Goal: Transaction & Acquisition: Purchase product/service

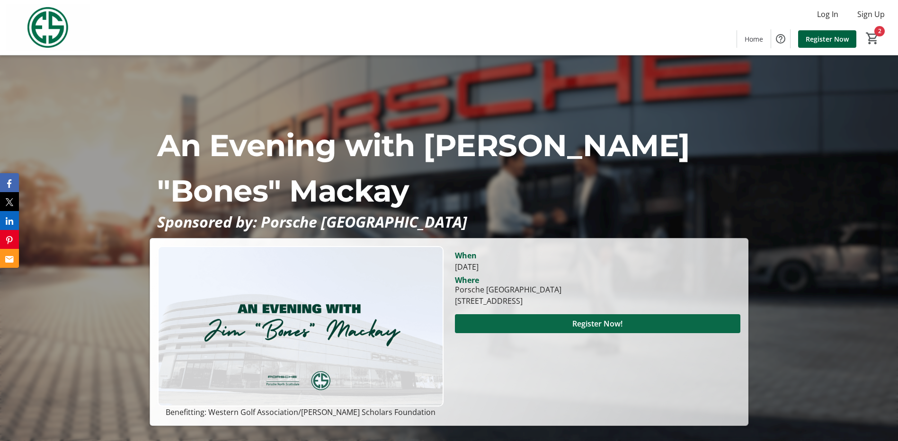
click at [614, 327] on span "Register Now!" at bounding box center [598, 323] width 50 height 11
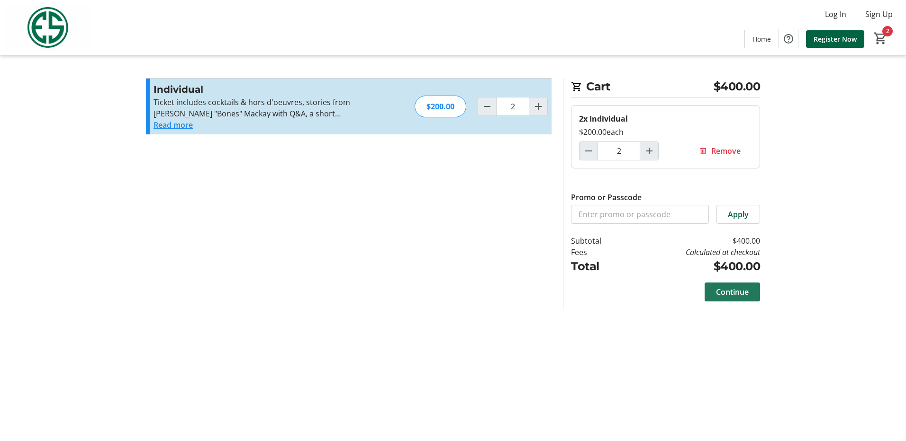
click at [740, 292] on span "Continue" at bounding box center [732, 292] width 33 height 11
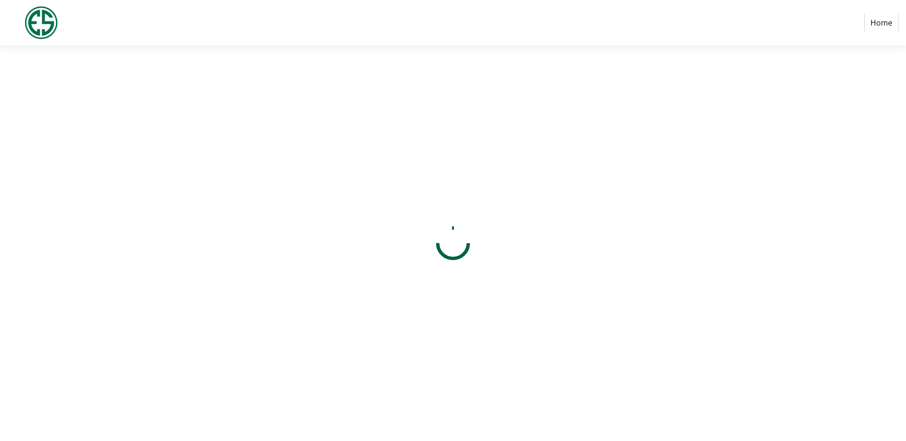
select select "US"
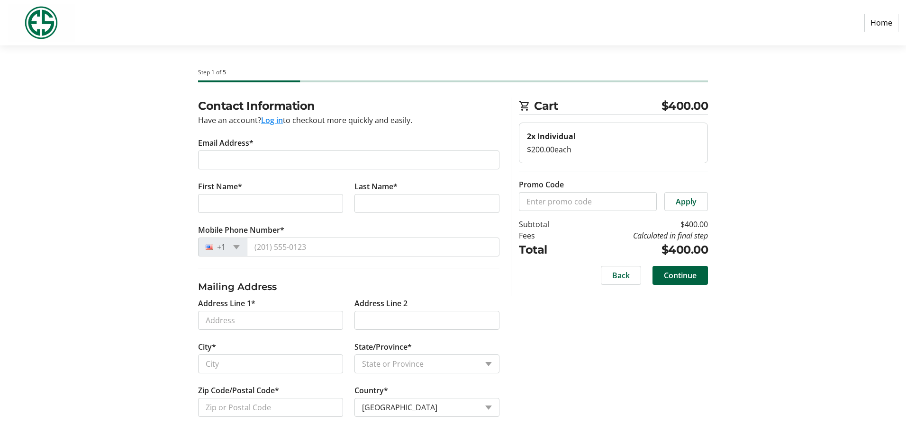
click at [249, 146] on label "Email Address*" at bounding box center [225, 142] width 55 height 11
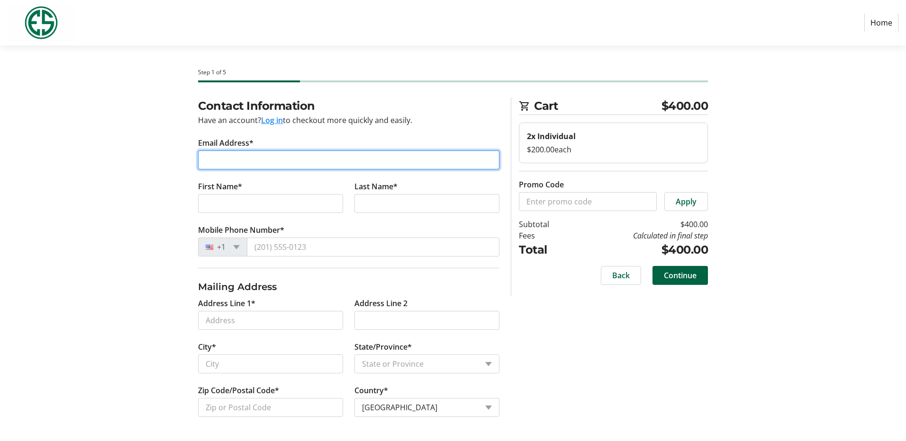
click at [249, 151] on input "Email Address*" at bounding box center [348, 160] width 301 height 19
click at [229, 158] on input "Email Address*" at bounding box center [348, 160] width 301 height 19
type input "[EMAIL_ADDRESS][DOMAIN_NAME]"
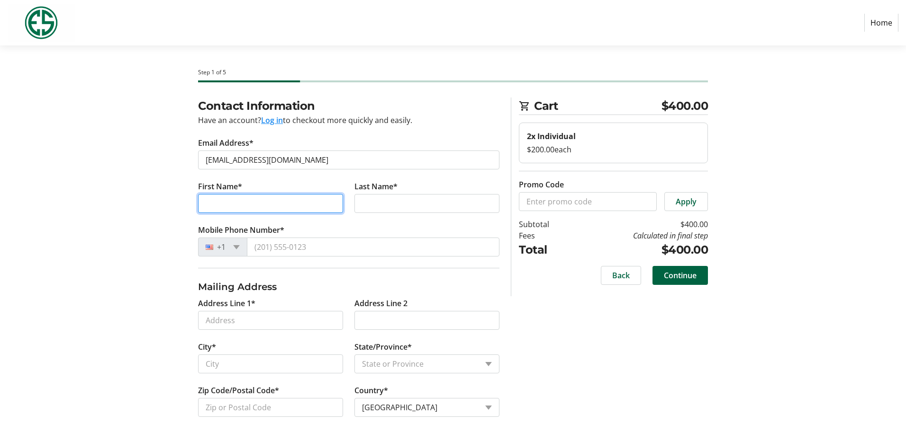
type input "[PERSON_NAME]"
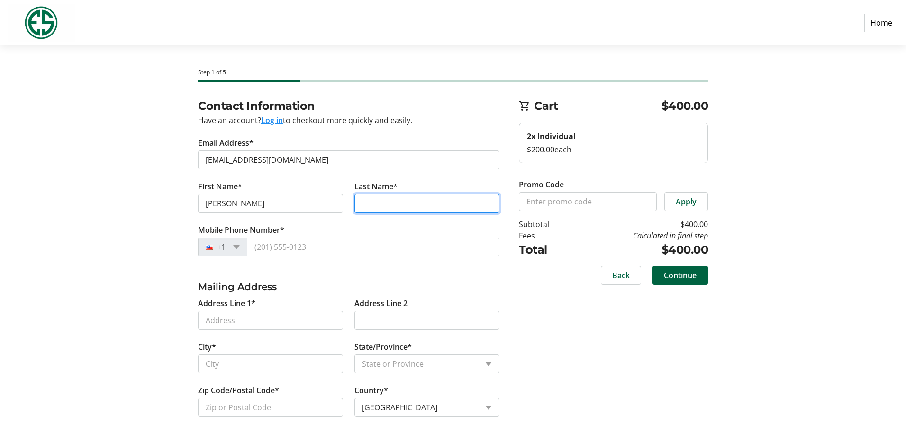
type input "[PERSON_NAME]"
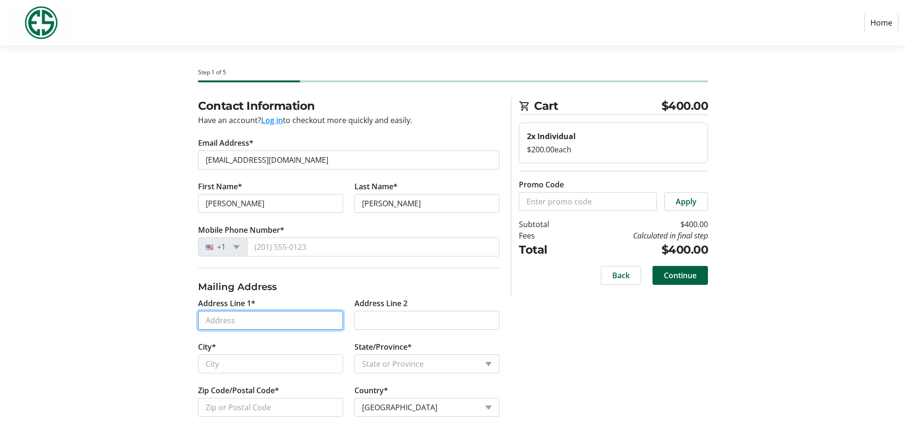
type input "[STREET_ADDRESS]"
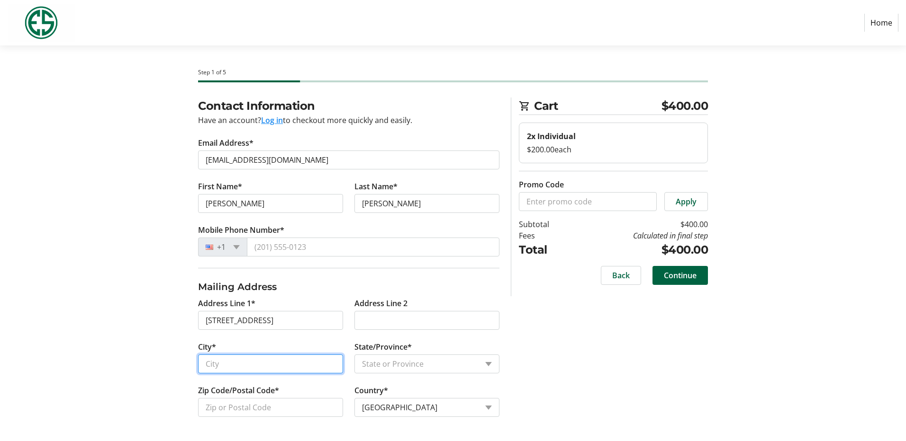
type input "Phoenix"
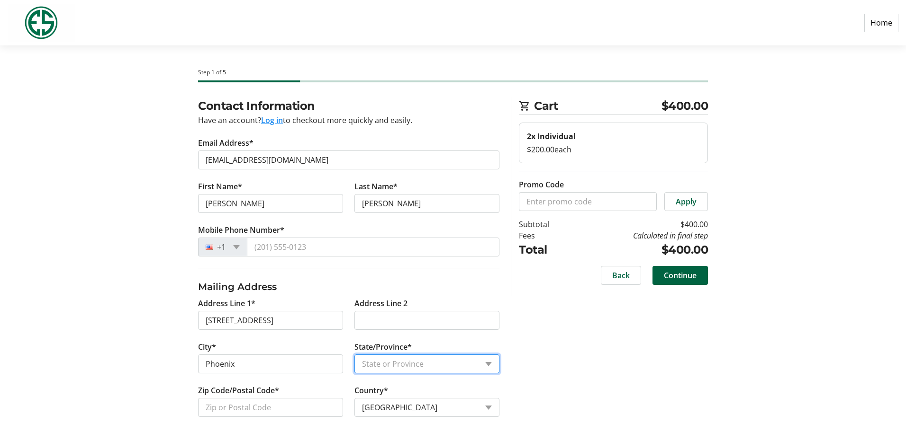
select select "AZ"
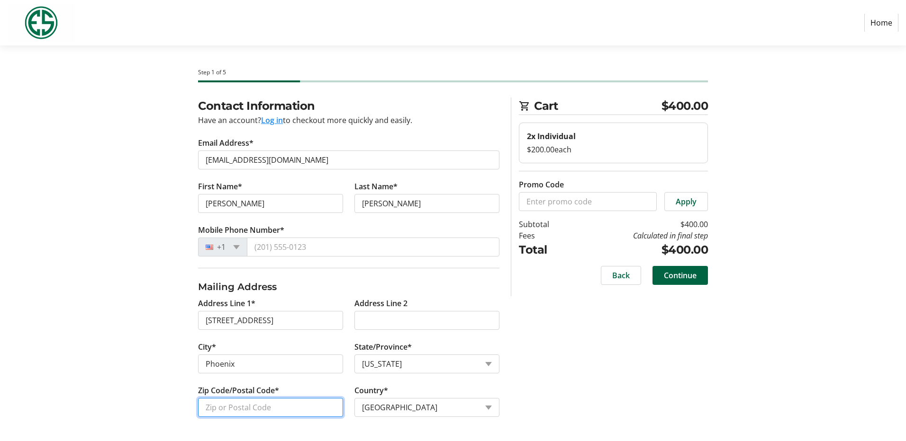
type input "85040"
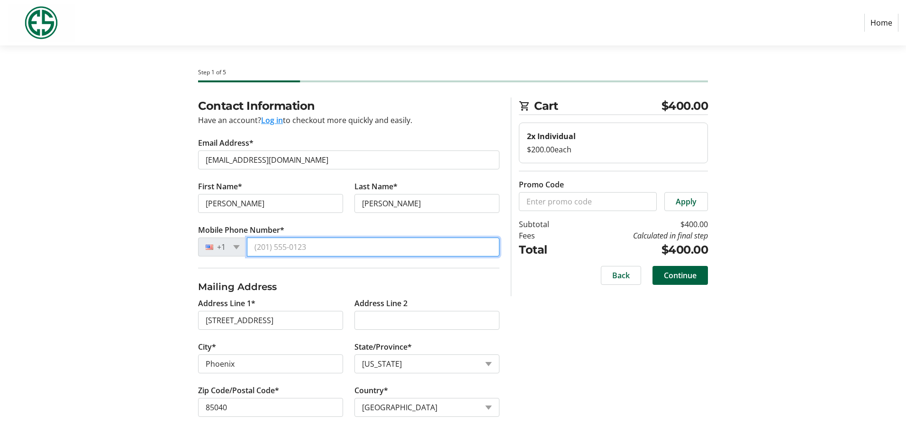
click at [293, 248] on input "Mobile Phone Number*" at bounding box center [373, 247] width 252 height 19
type input "[PHONE_NUMBER]"
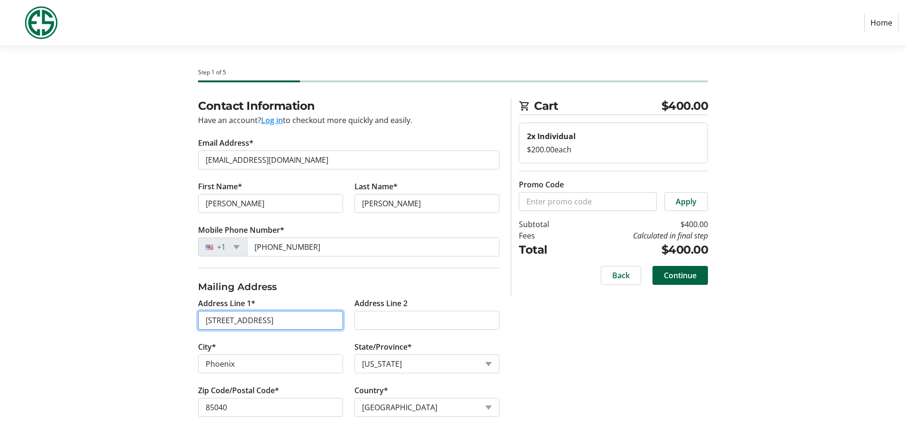
click at [280, 327] on input "[STREET_ADDRESS]" at bounding box center [270, 320] width 145 height 19
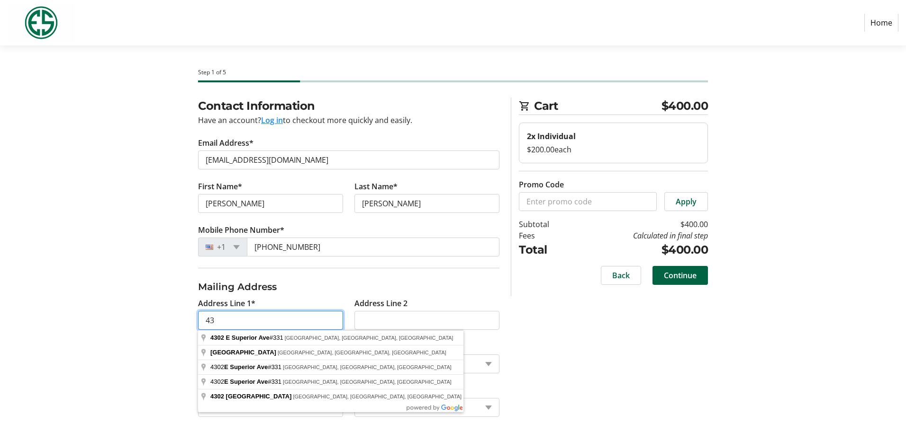
type input "4"
type input "[STREET_ADDRESS][PERSON_NAME]"
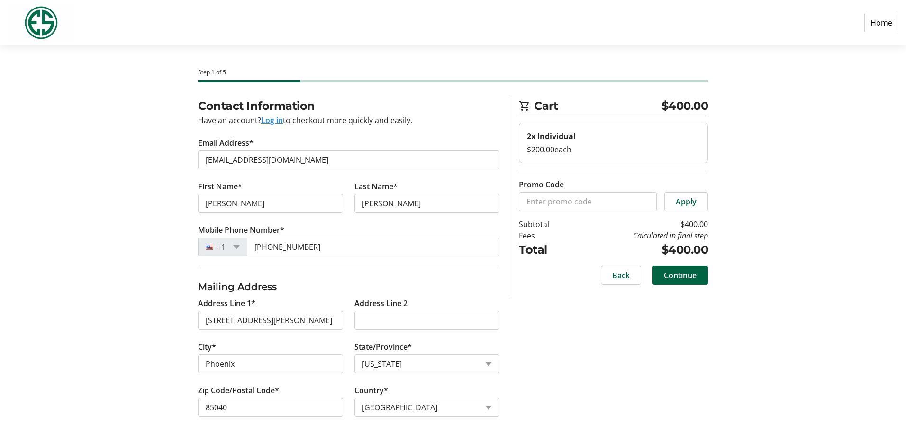
click at [160, 159] on div "Contact Information Have an account? Log in to checkout more quickly and easily…" at bounding box center [452, 269] width 625 height 342
click at [565, 206] on input "Promo Code" at bounding box center [588, 201] width 138 height 19
click at [686, 277] on span "Continue" at bounding box center [680, 275] width 33 height 11
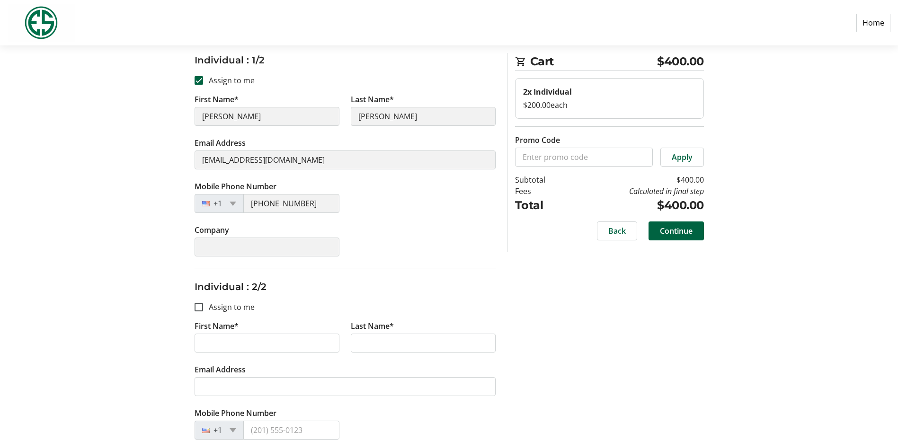
scroll to position [142, 0]
click at [220, 344] on input "First Name*" at bounding box center [267, 342] width 145 height 19
type input "[PERSON_NAME]"
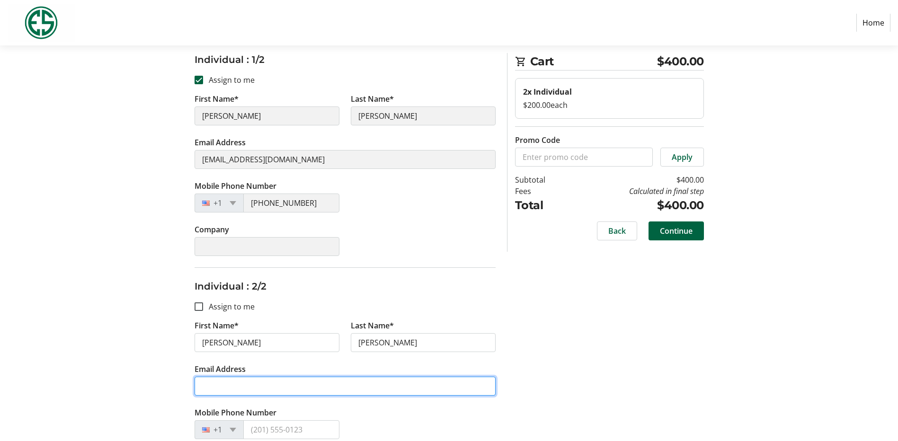
click at [224, 385] on input "Email Address" at bounding box center [345, 386] width 301 height 19
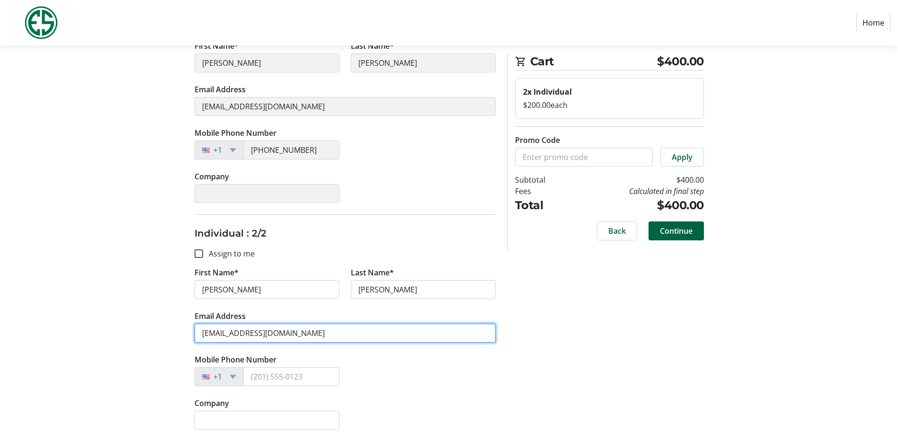
type input "[EMAIL_ADDRESS][DOMAIN_NAME]"
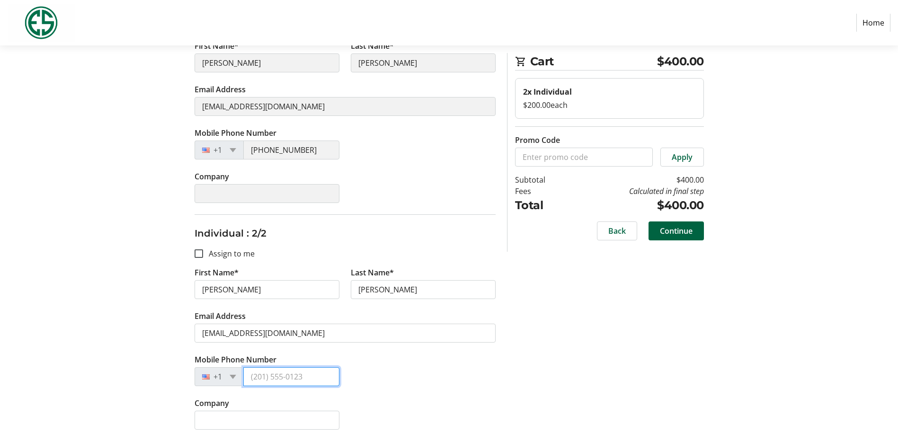
click at [254, 380] on input "Mobile Phone Number" at bounding box center [291, 377] width 96 height 19
type input "[PHONE_NUMBER]"
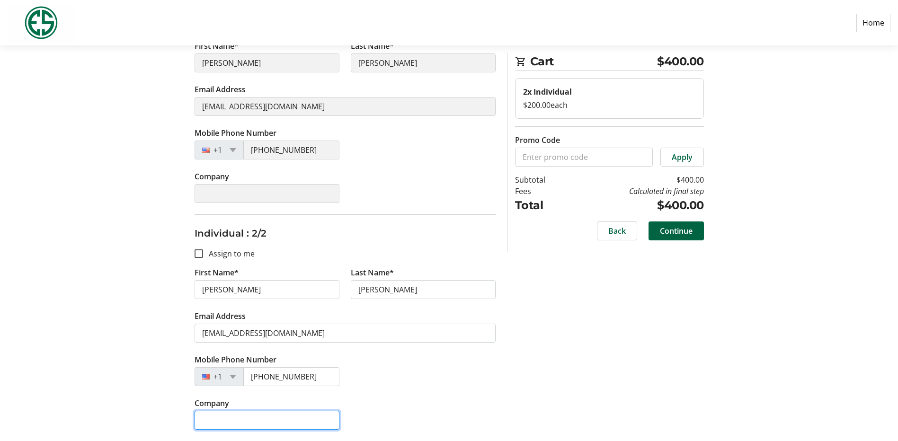
click at [233, 423] on input "Company" at bounding box center [267, 420] width 145 height 19
drag, startPoint x: 231, startPoint y: 421, endPoint x: 521, endPoint y: 412, distance: 290.5
click at [522, 413] on div "Assign Tickets Enter details for each attendee so that they receive their ticke…" at bounding box center [449, 171] width 625 height 539
click at [254, 421] on input "Wheels Uo" at bounding box center [267, 420] width 145 height 19
type input "Wheels Up"
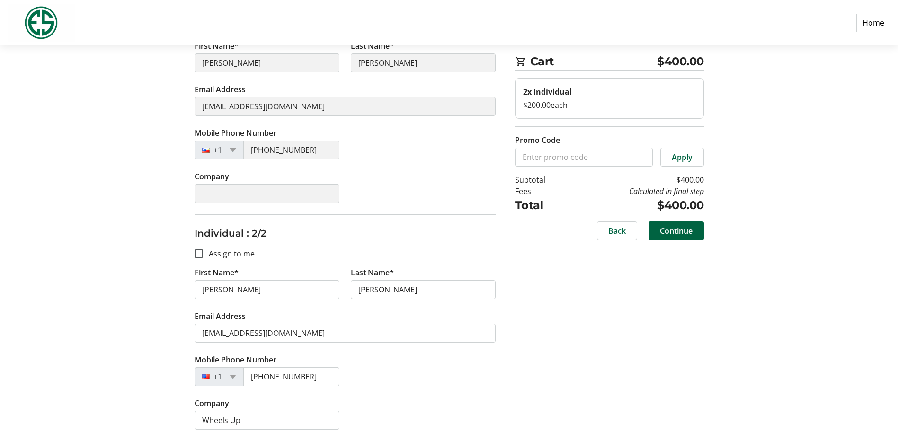
click at [268, 205] on tr-form-field "Company" at bounding box center [267, 193] width 156 height 44
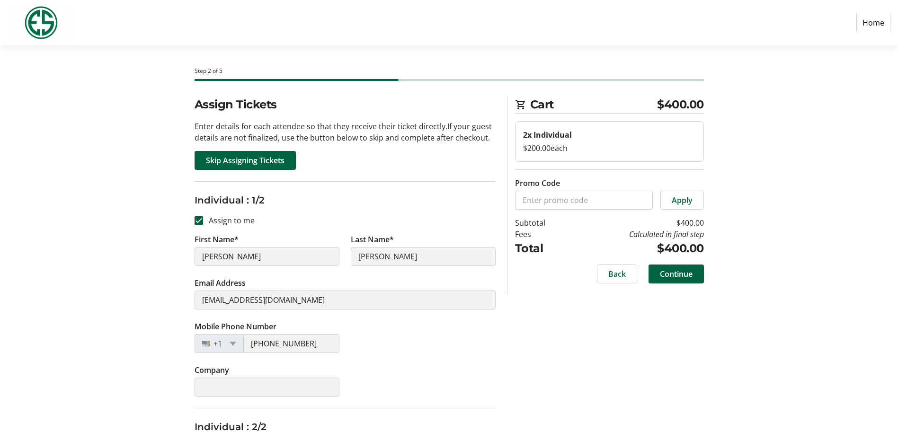
scroll to position [0, 0]
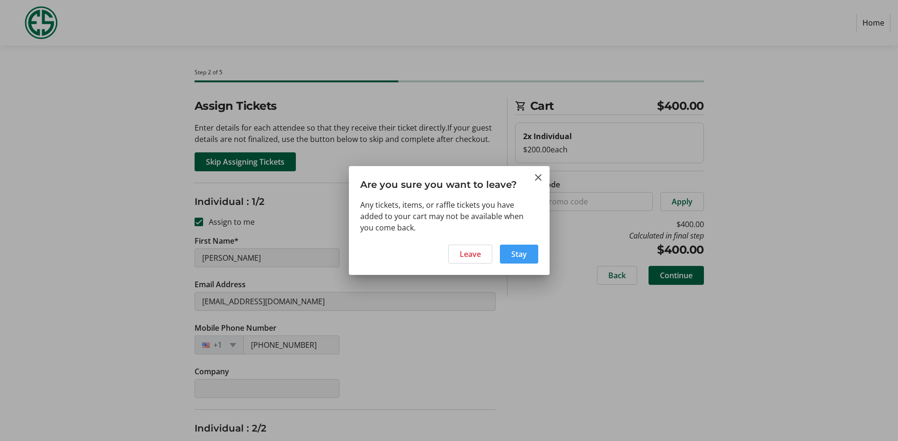
click at [509, 256] on span at bounding box center [519, 254] width 38 height 23
click at [512, 257] on span "Stay" at bounding box center [520, 254] width 16 height 11
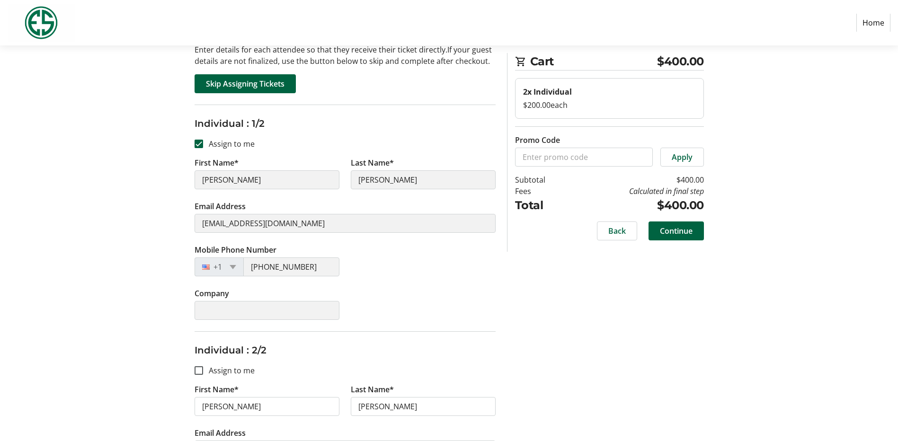
scroll to position [195, 0]
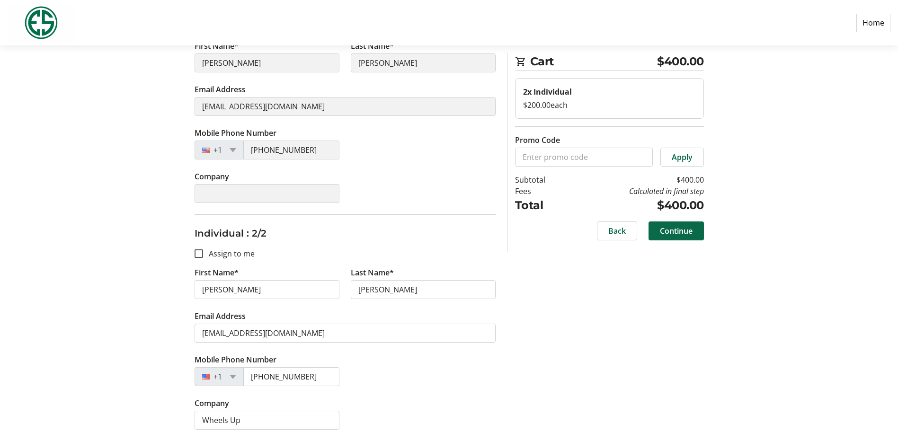
click at [687, 233] on span "Continue" at bounding box center [676, 230] width 33 height 11
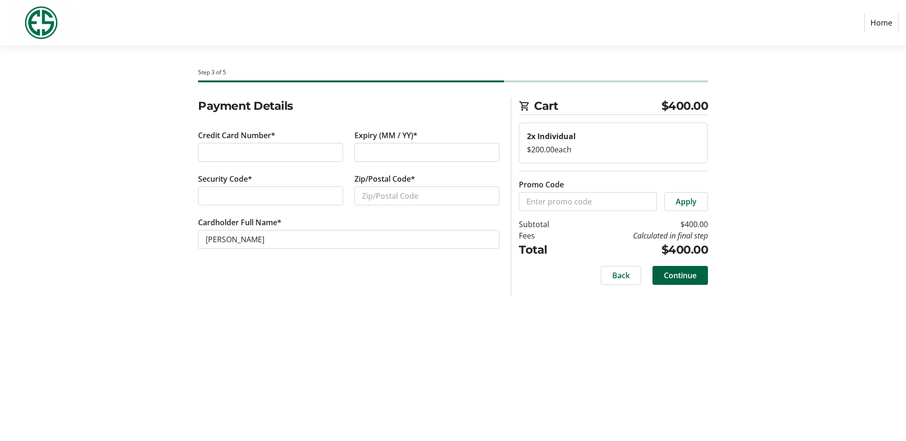
click at [253, 146] on div at bounding box center [270, 152] width 145 height 19
type input "85018"
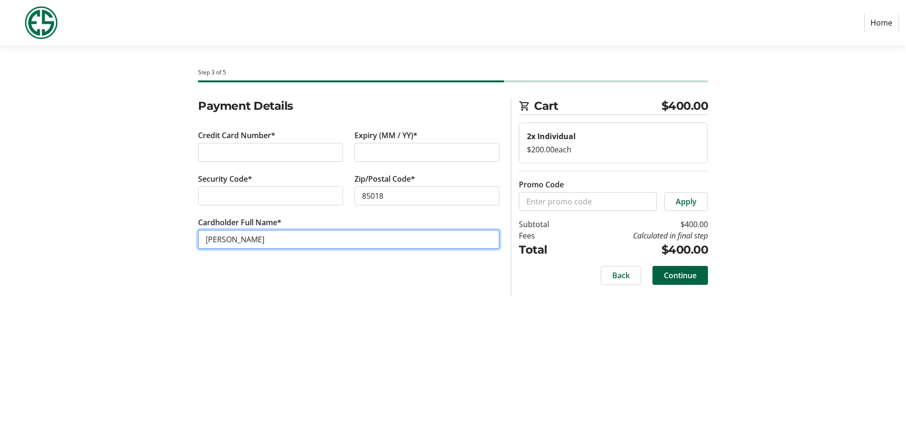
click at [230, 241] on input "[PERSON_NAME]" at bounding box center [348, 239] width 301 height 19
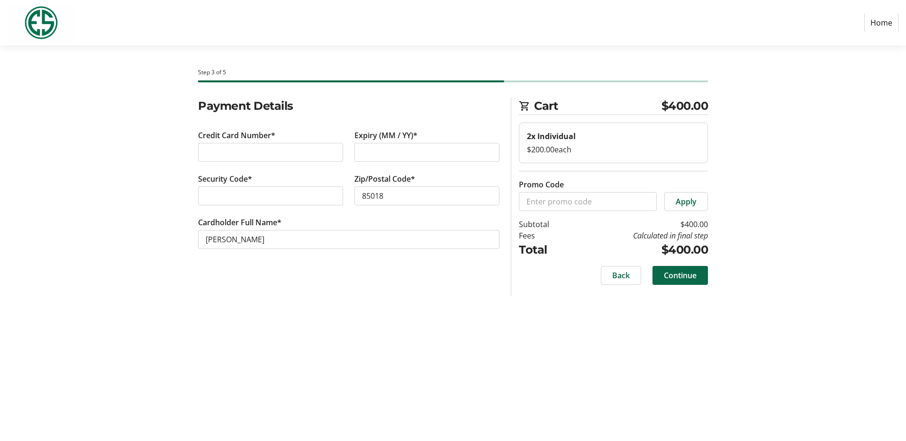
click at [684, 277] on span "Continue" at bounding box center [680, 275] width 33 height 11
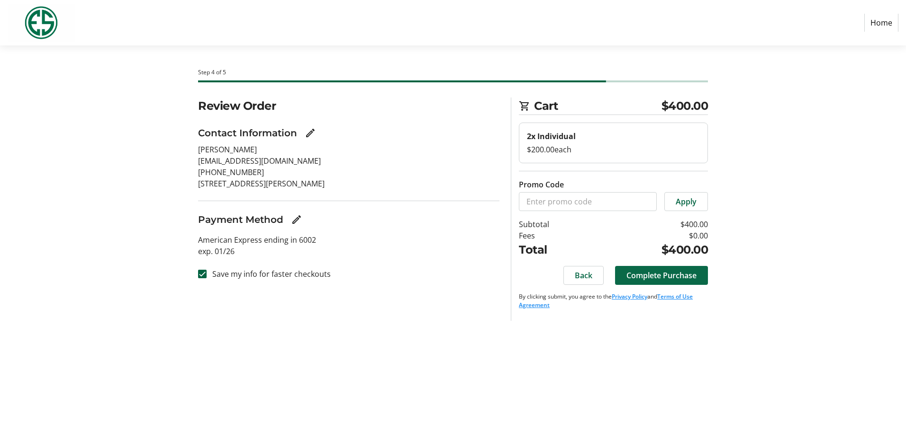
click at [651, 275] on span "Complete Purchase" at bounding box center [661, 275] width 70 height 11
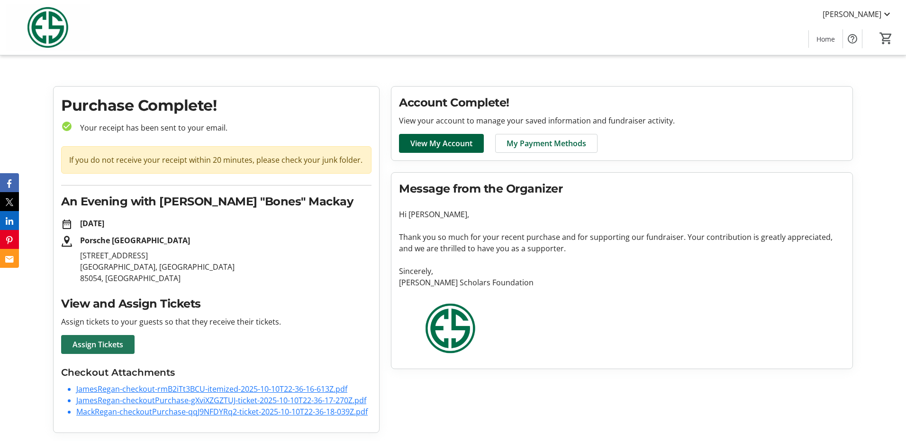
click at [119, 344] on span "Assign Tickets" at bounding box center [97, 344] width 51 height 11
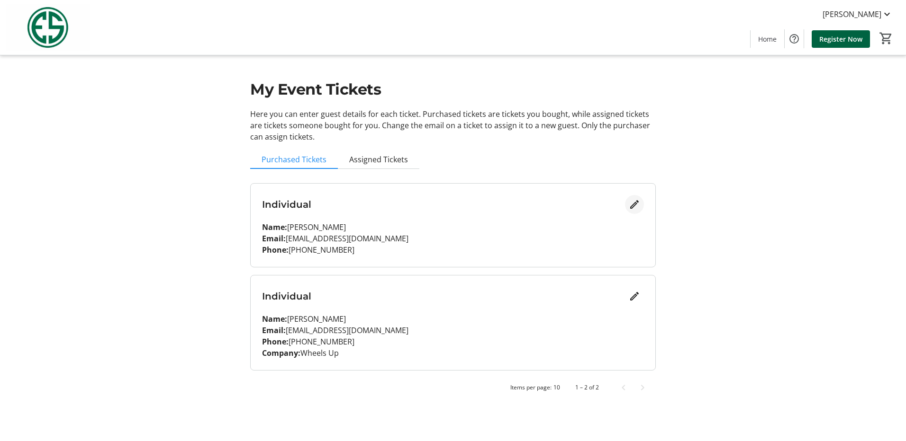
click at [633, 204] on mat-icon "Edit" at bounding box center [633, 204] width 11 height 11
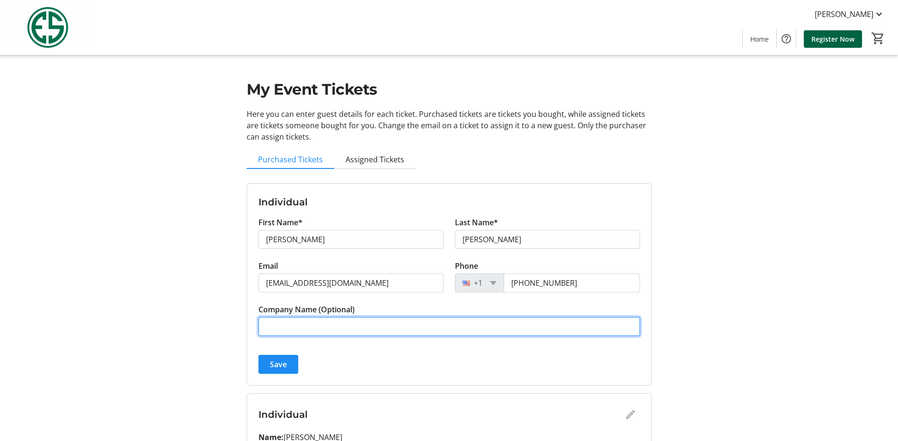
click at [289, 328] on input "Company Name (Optional)" at bounding box center [450, 326] width 382 height 19
type input "Underground Supply West"
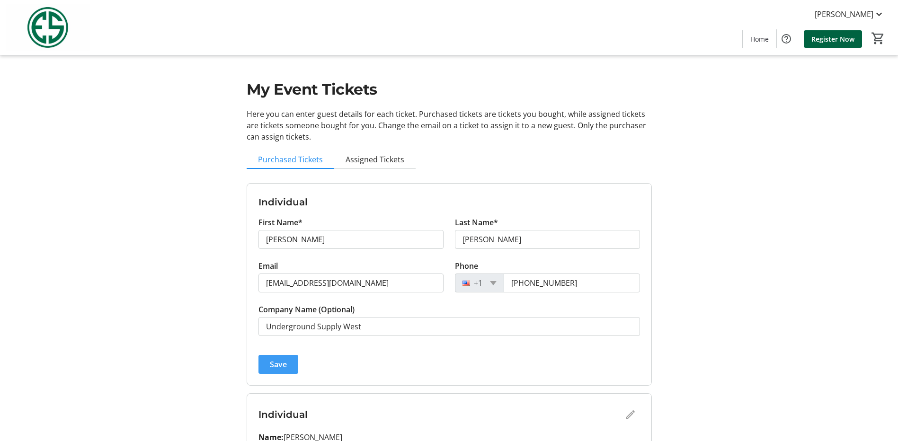
click at [271, 373] on span "submit" at bounding box center [279, 364] width 40 height 23
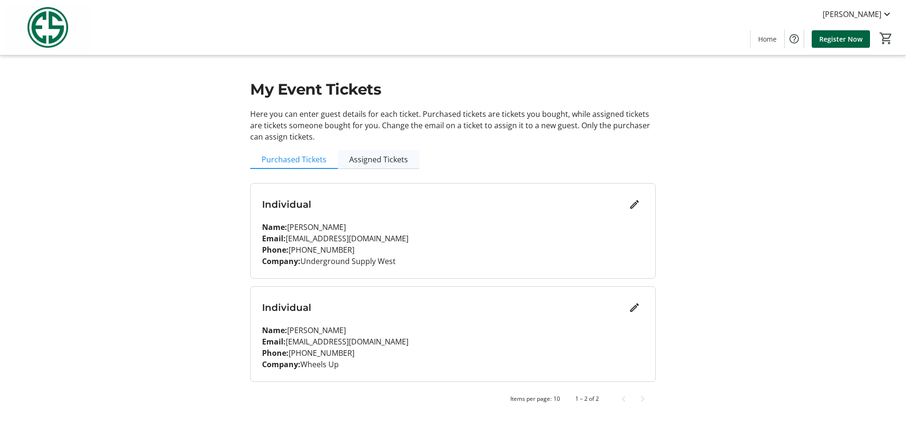
click at [380, 161] on span "Assigned Tickets" at bounding box center [378, 160] width 59 height 8
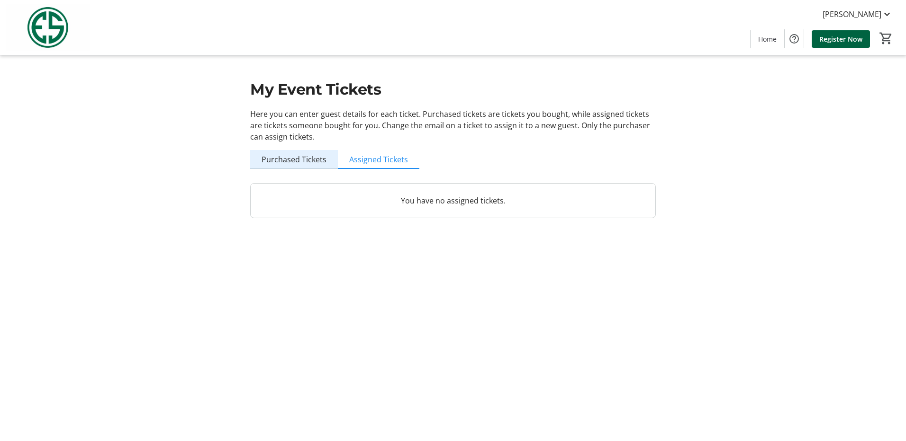
click at [295, 158] on span "Purchased Tickets" at bounding box center [293, 160] width 65 height 8
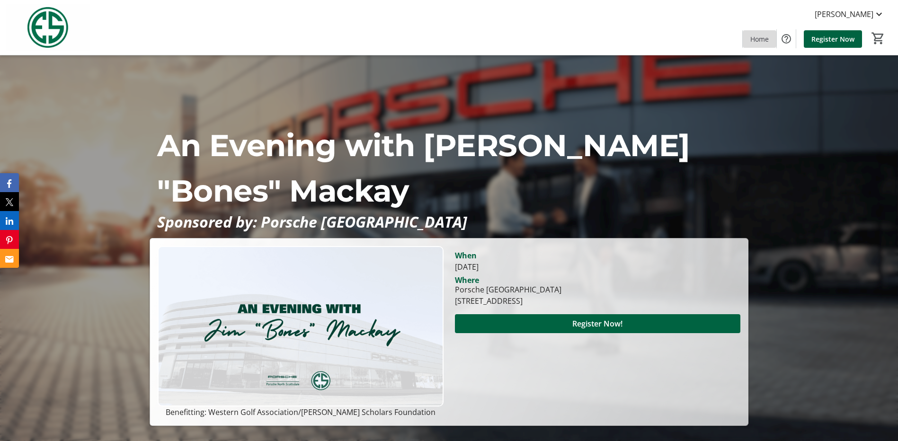
click at [764, 41] on span "Home" at bounding box center [760, 39] width 18 height 10
click at [825, 40] on span "Register Now" at bounding box center [833, 39] width 43 height 10
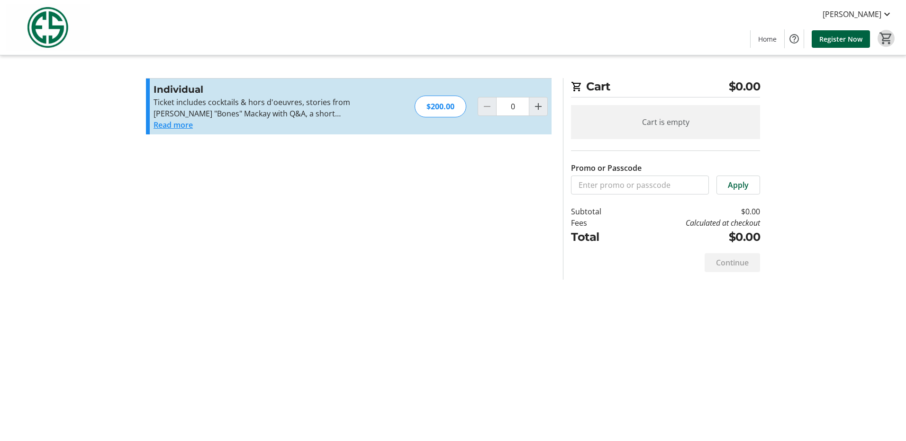
click at [890, 39] on mat-icon "0" at bounding box center [886, 38] width 14 height 14
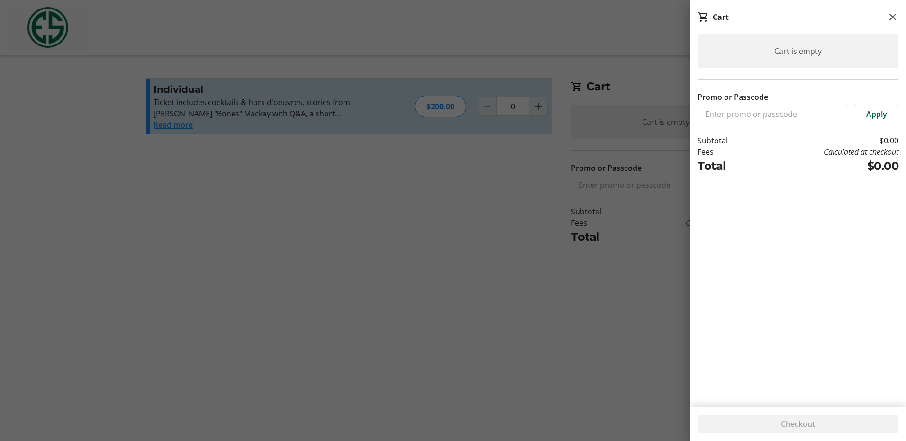
click at [503, 32] on div at bounding box center [453, 220] width 906 height 441
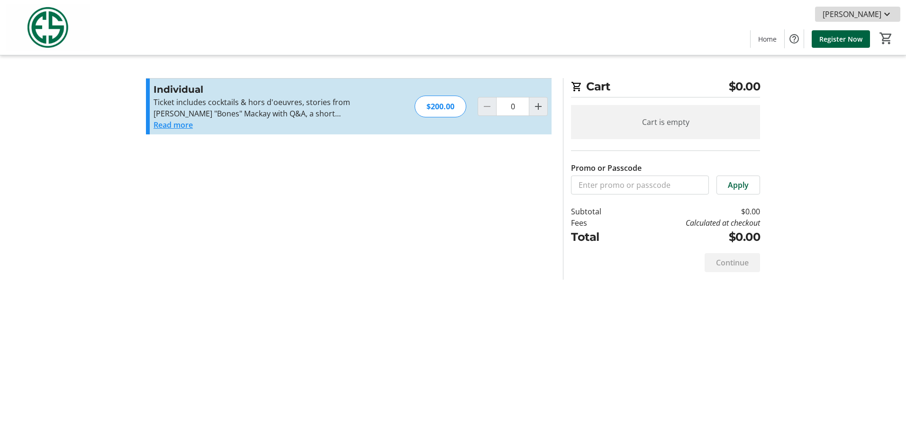
click at [885, 14] on mat-icon at bounding box center [886, 14] width 11 height 11
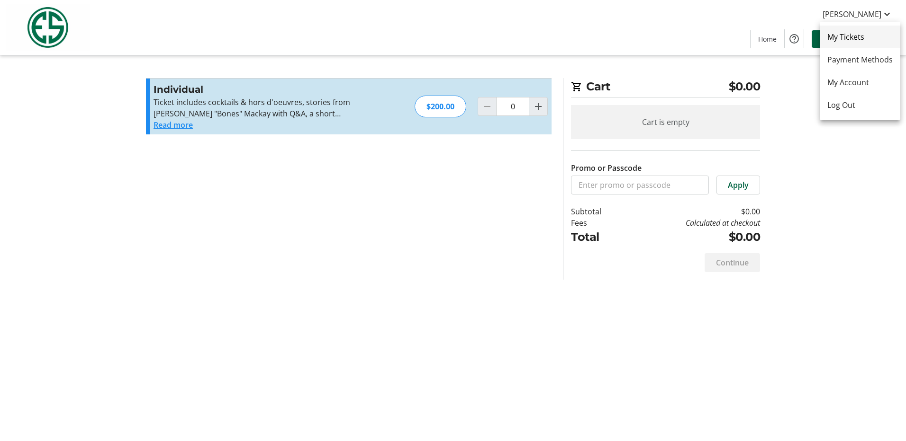
click at [859, 40] on span "My Tickets" at bounding box center [859, 36] width 65 height 11
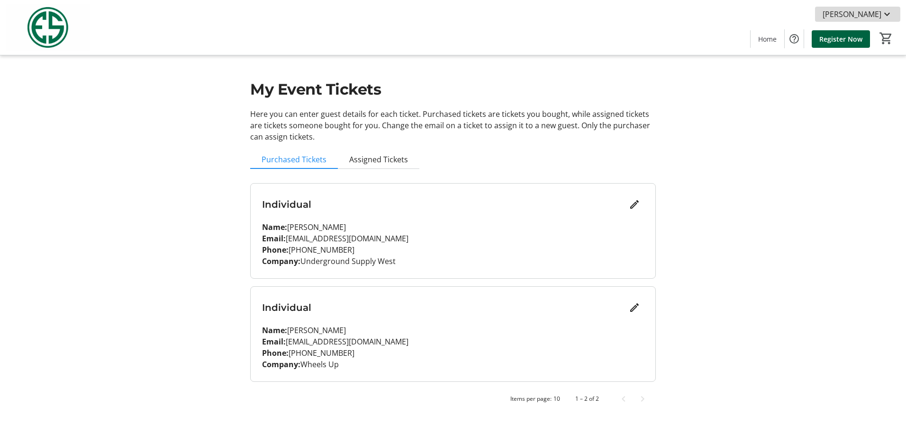
click at [886, 16] on mat-icon at bounding box center [886, 14] width 11 height 11
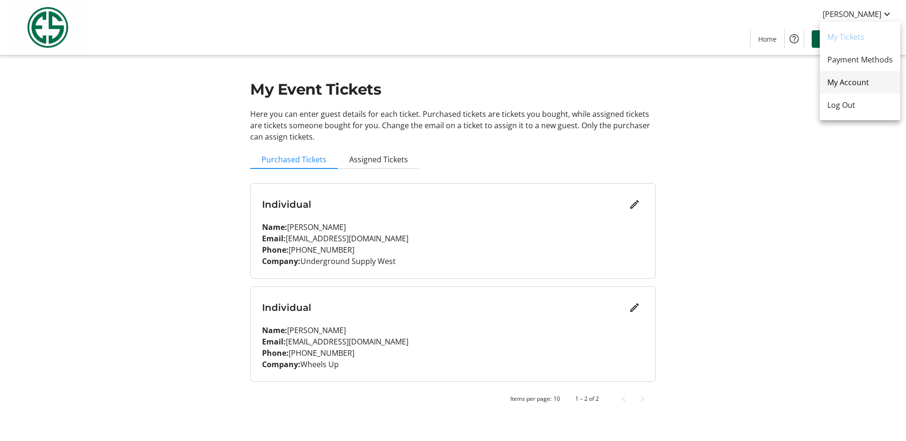
click at [856, 87] on span "My Account" at bounding box center [859, 82] width 65 height 11
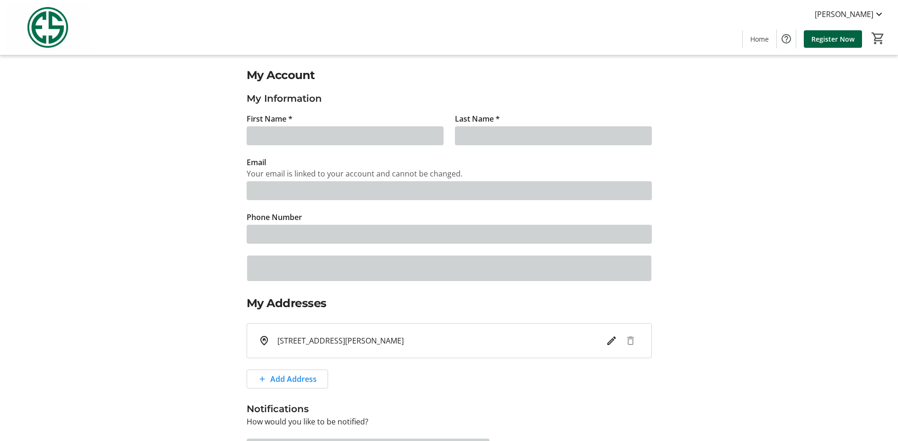
type input "[PERSON_NAME]"
type input "[EMAIL_ADDRESS][DOMAIN_NAME]"
type input "[PHONE_NUMBER]"
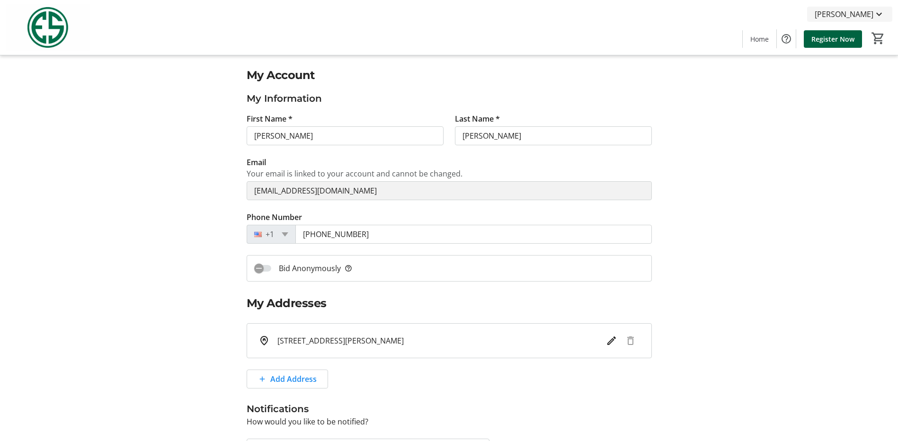
click at [883, 13] on mat-icon at bounding box center [879, 14] width 11 height 11
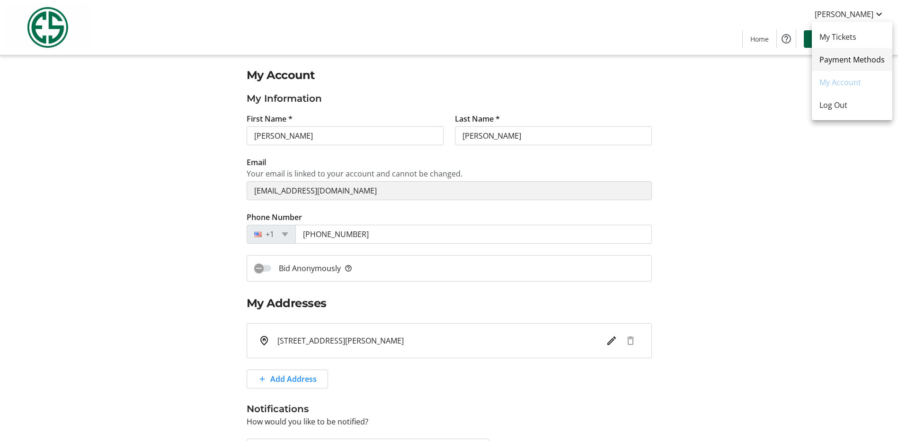
click at [862, 62] on span "Payment Methods" at bounding box center [852, 59] width 65 height 11
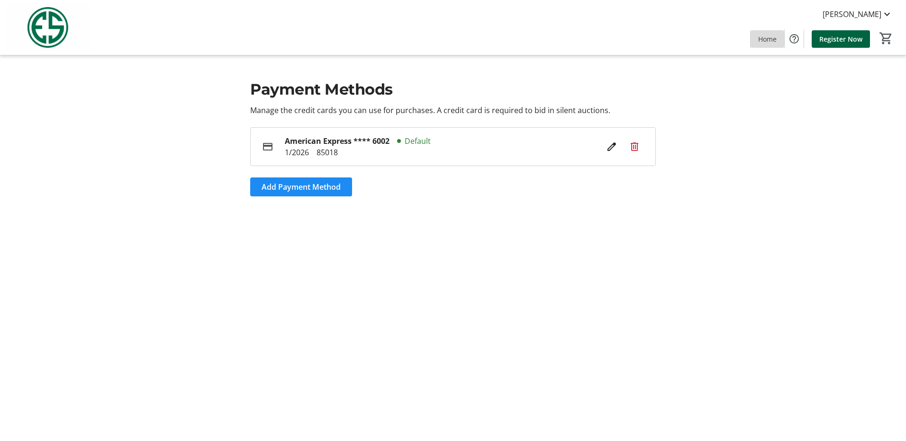
click at [776, 38] on span "Home" at bounding box center [767, 39] width 18 height 10
